Goal: Information Seeking & Learning: Learn about a topic

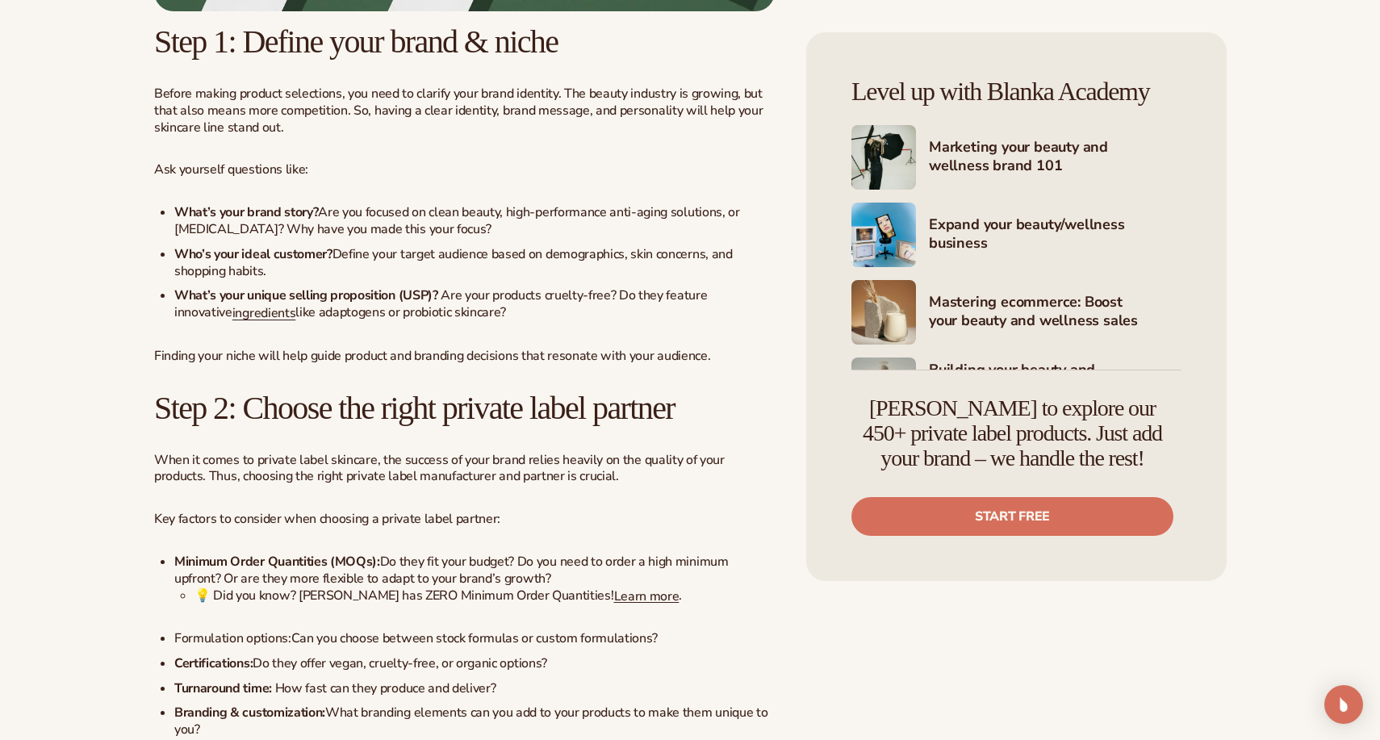
scroll to position [1479, 0]
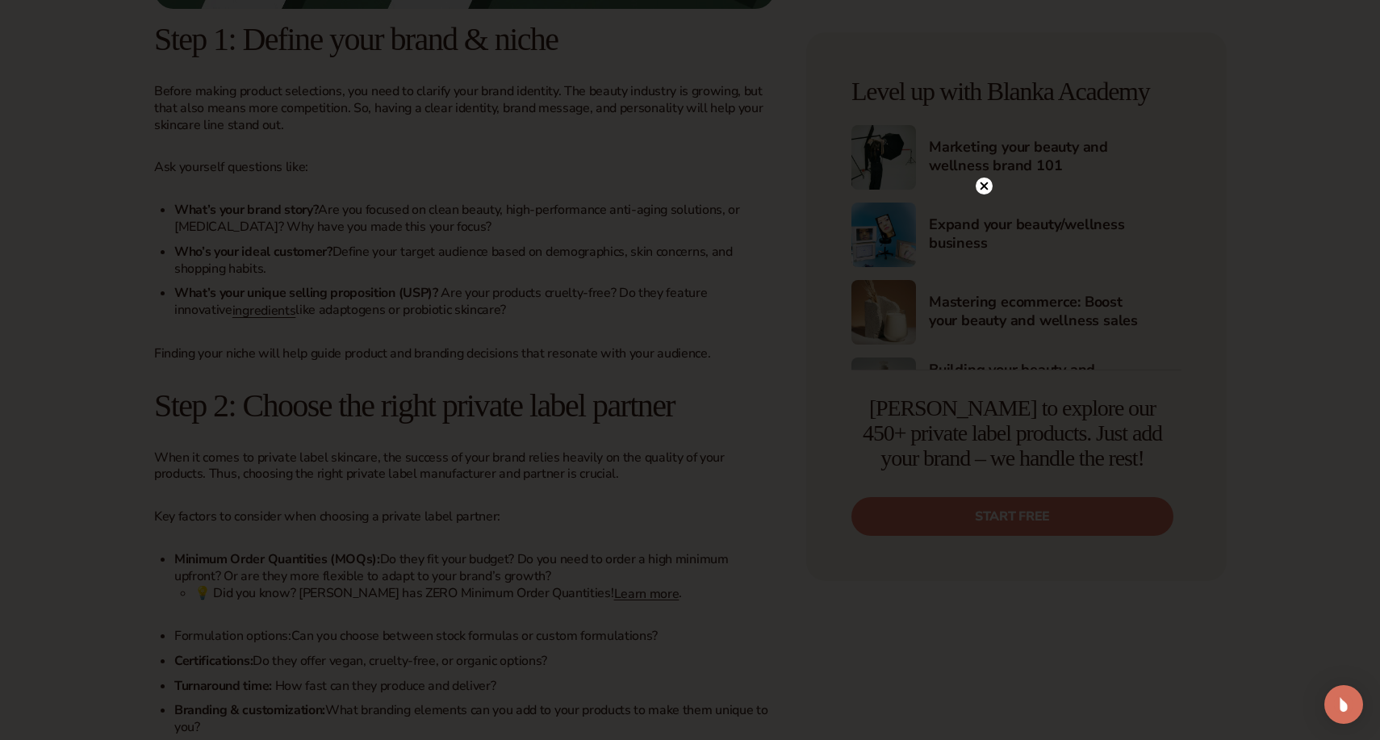
click at [980, 187] on circle at bounding box center [984, 186] width 17 height 17
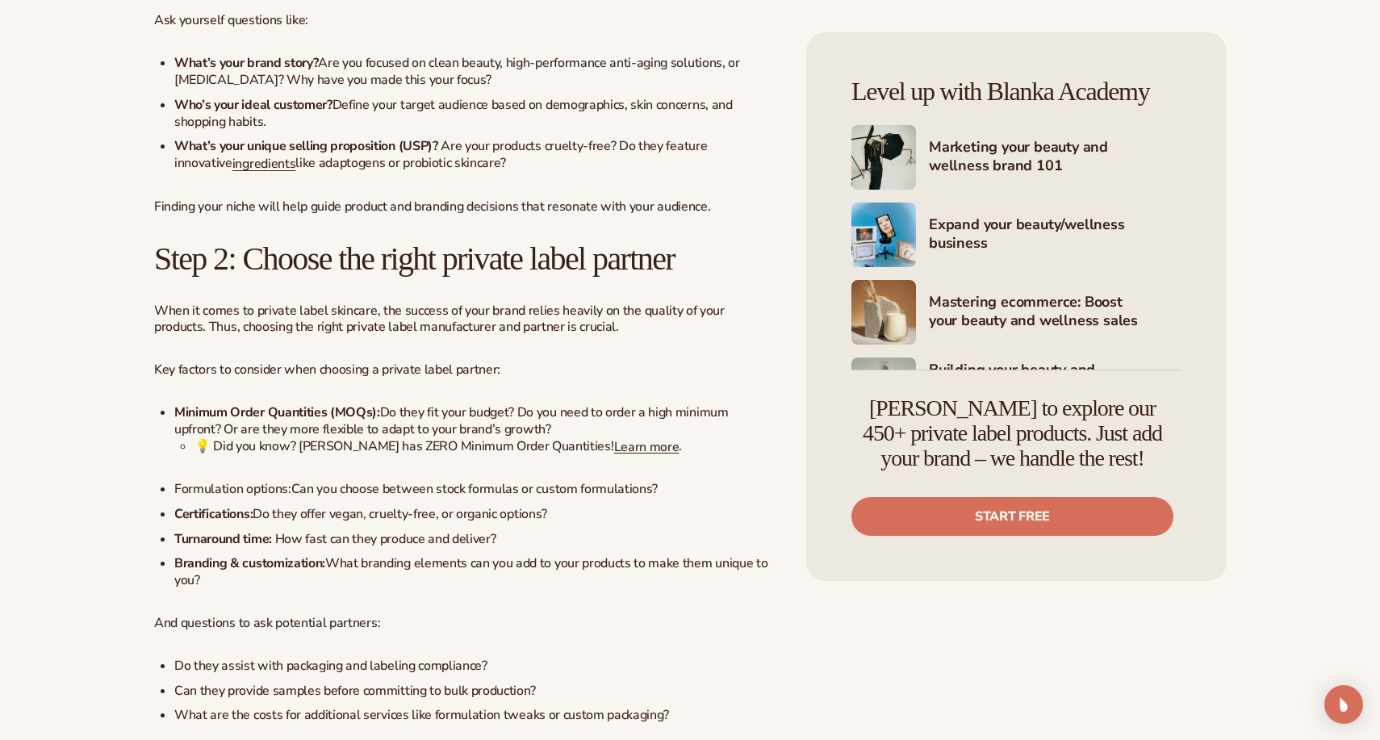
scroll to position [1627, 0]
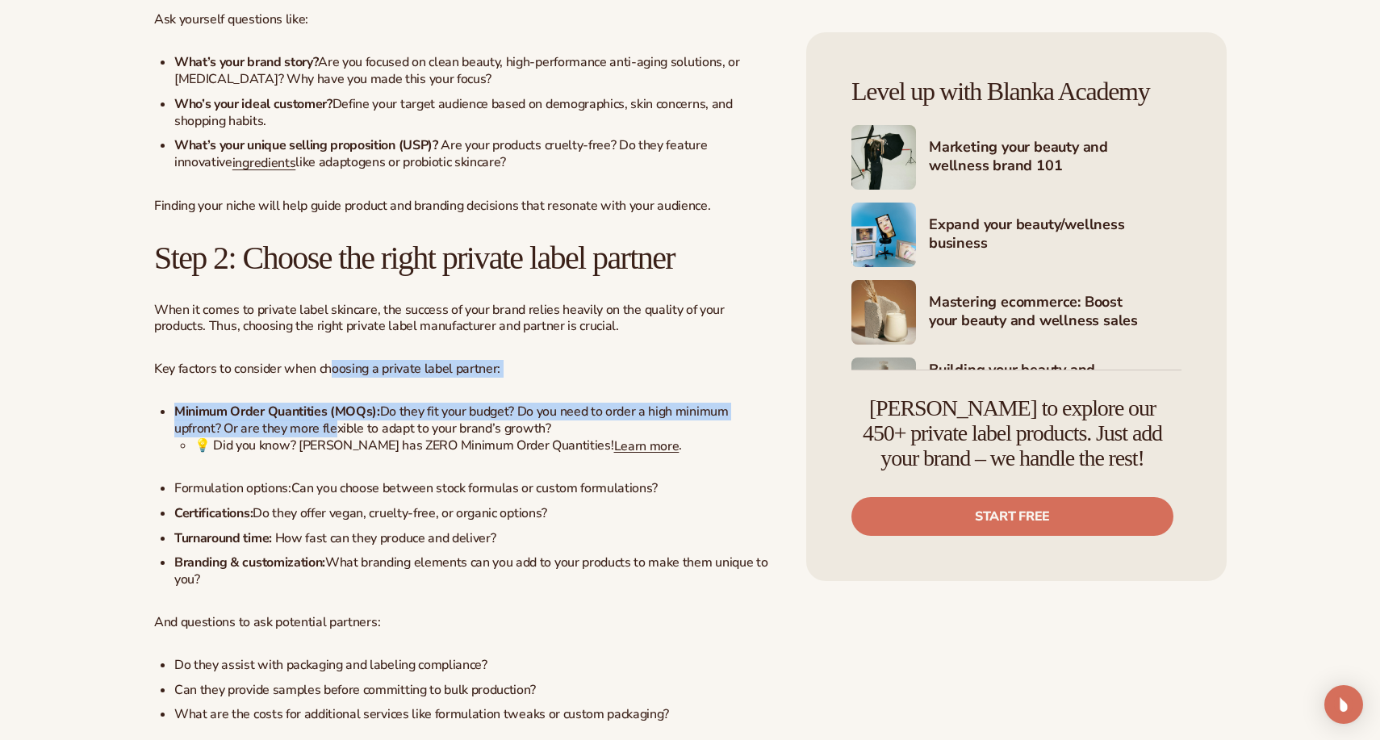
drag, startPoint x: 329, startPoint y: 317, endPoint x: 405, endPoint y: 548, distance: 243.3
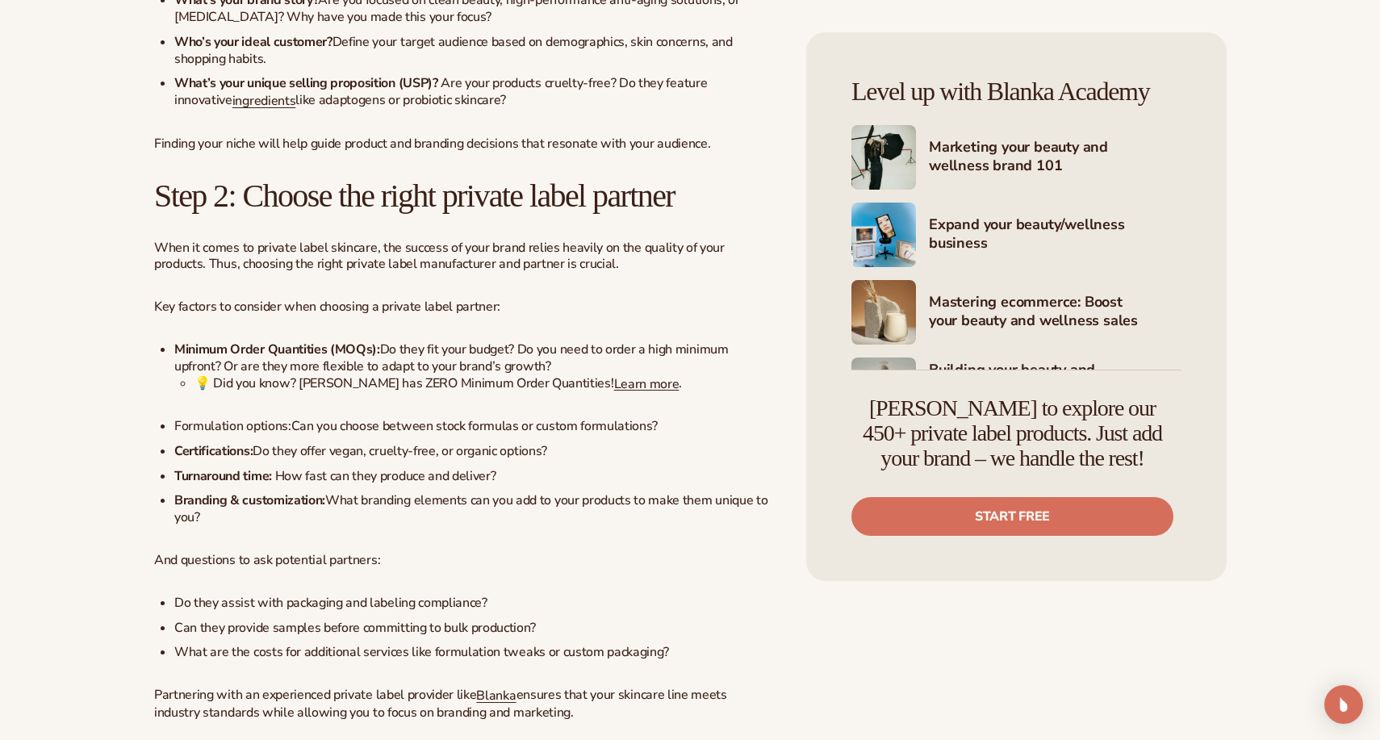
scroll to position [1698, 0]
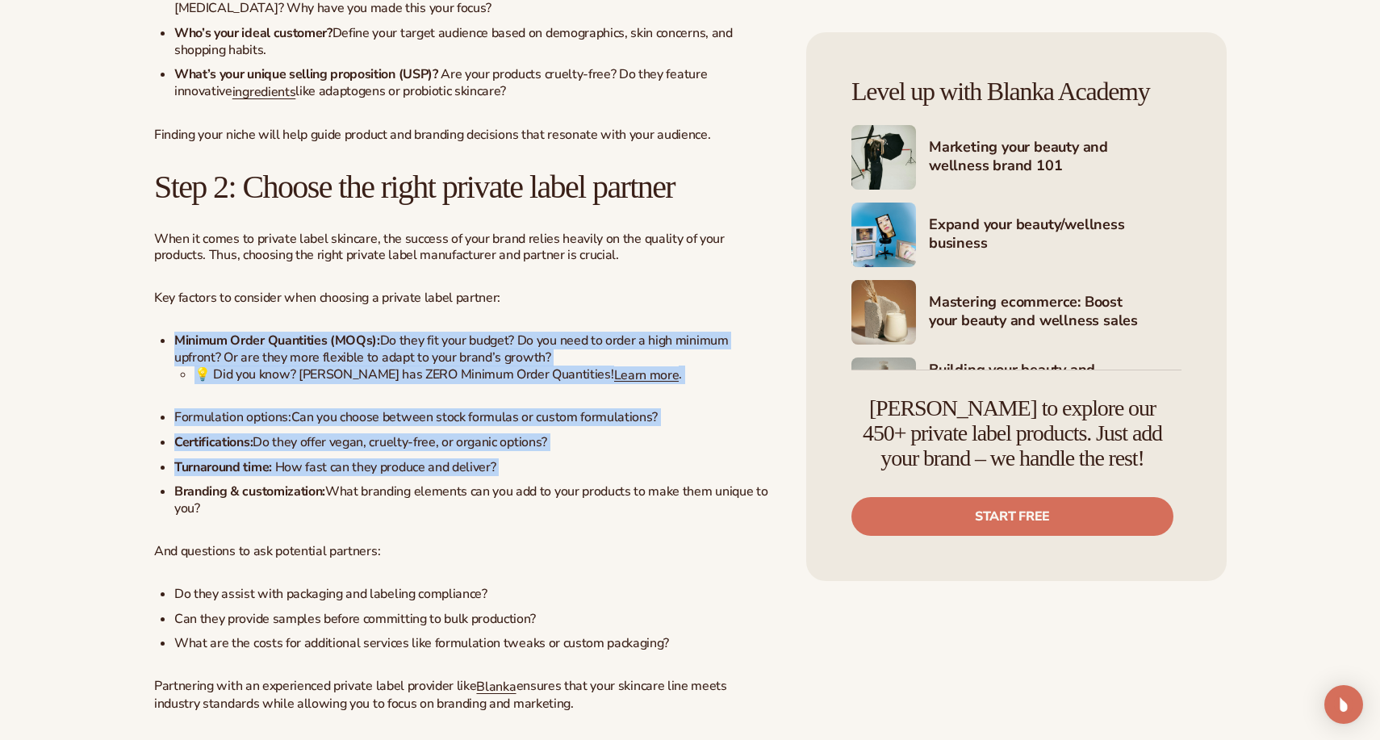
drag, startPoint x: 337, startPoint y: 258, endPoint x: 374, endPoint y: 481, distance: 225.9
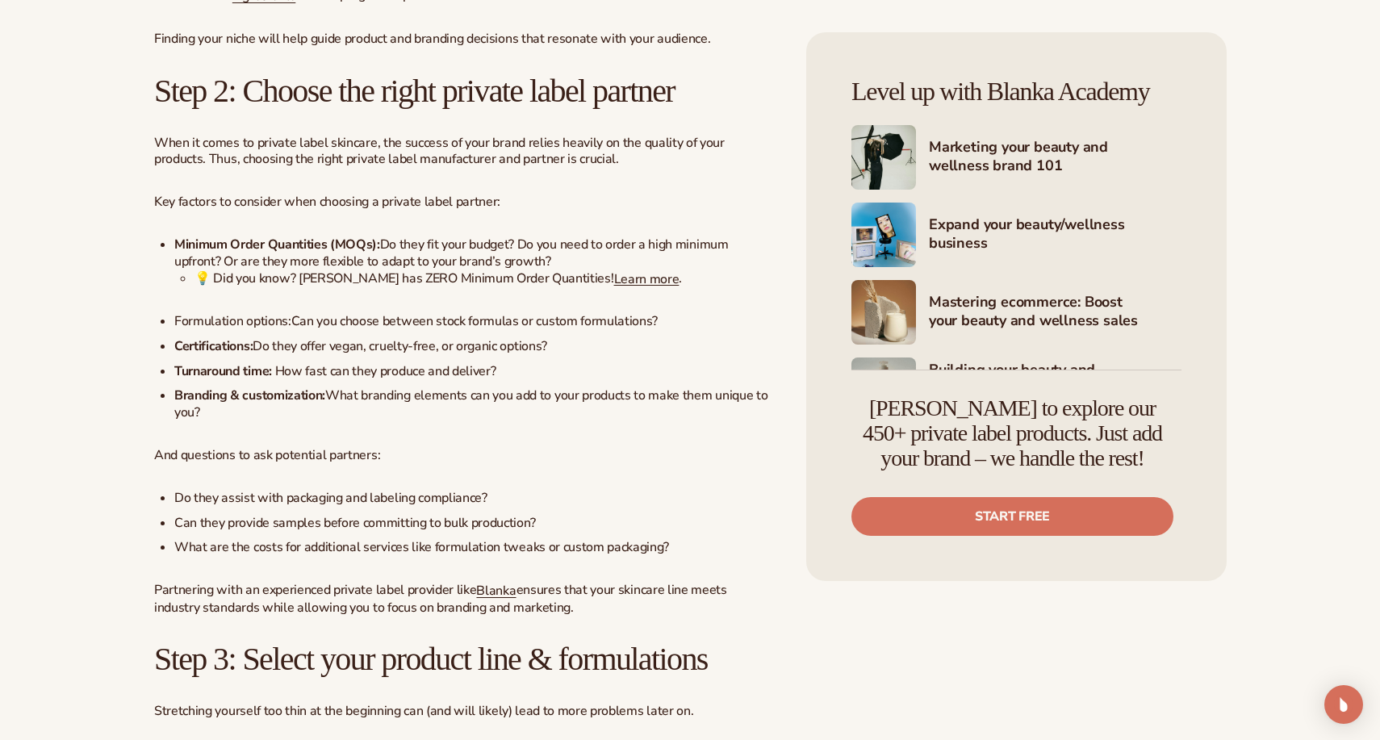
scroll to position [1795, 0]
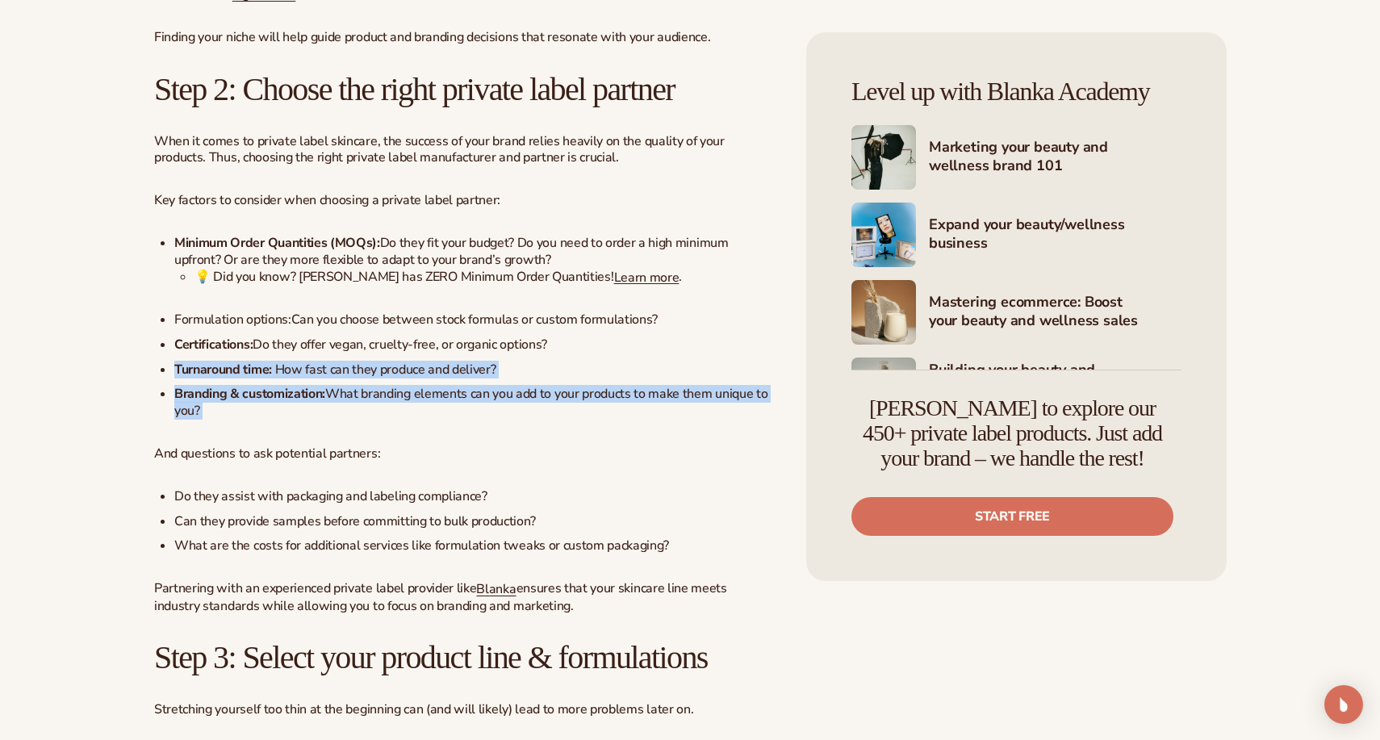
drag, startPoint x: 265, startPoint y: 302, endPoint x: 451, endPoint y: 379, distance: 201.9
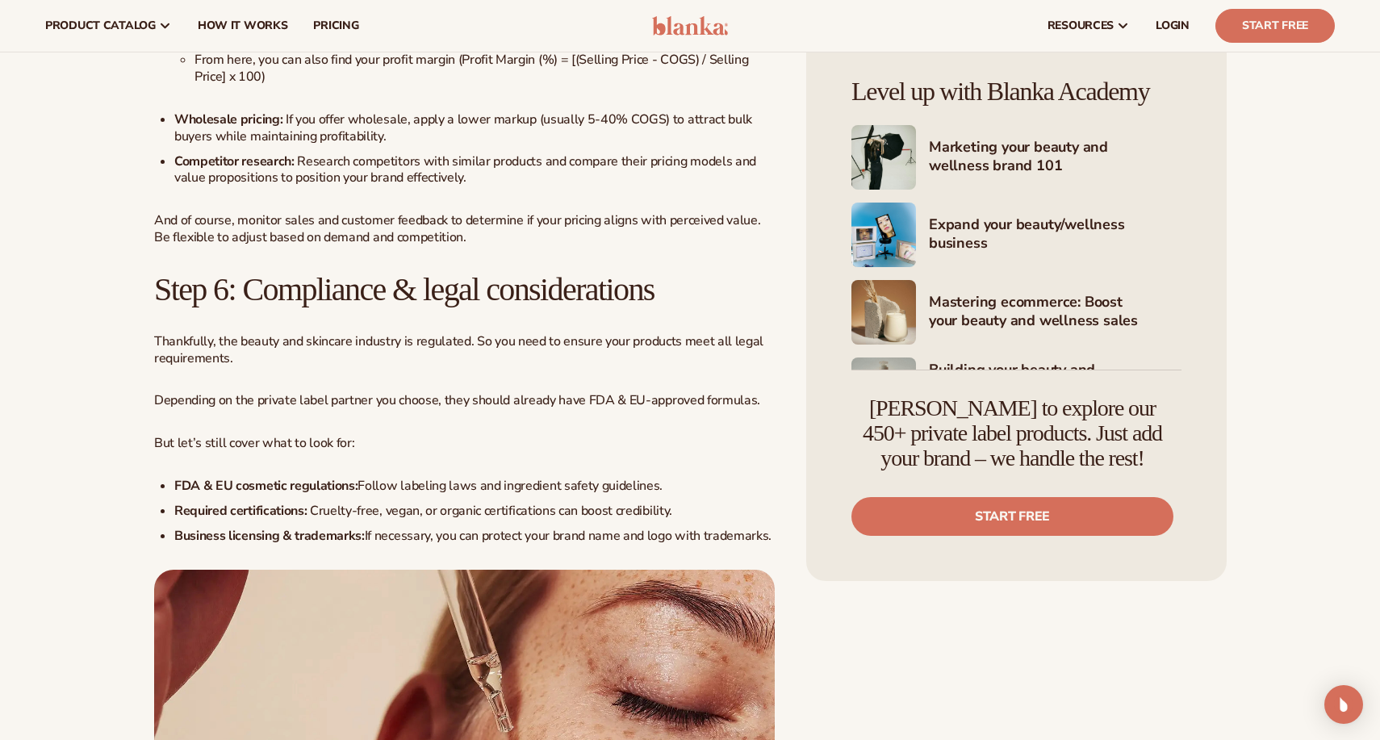
scroll to position [3897, 0]
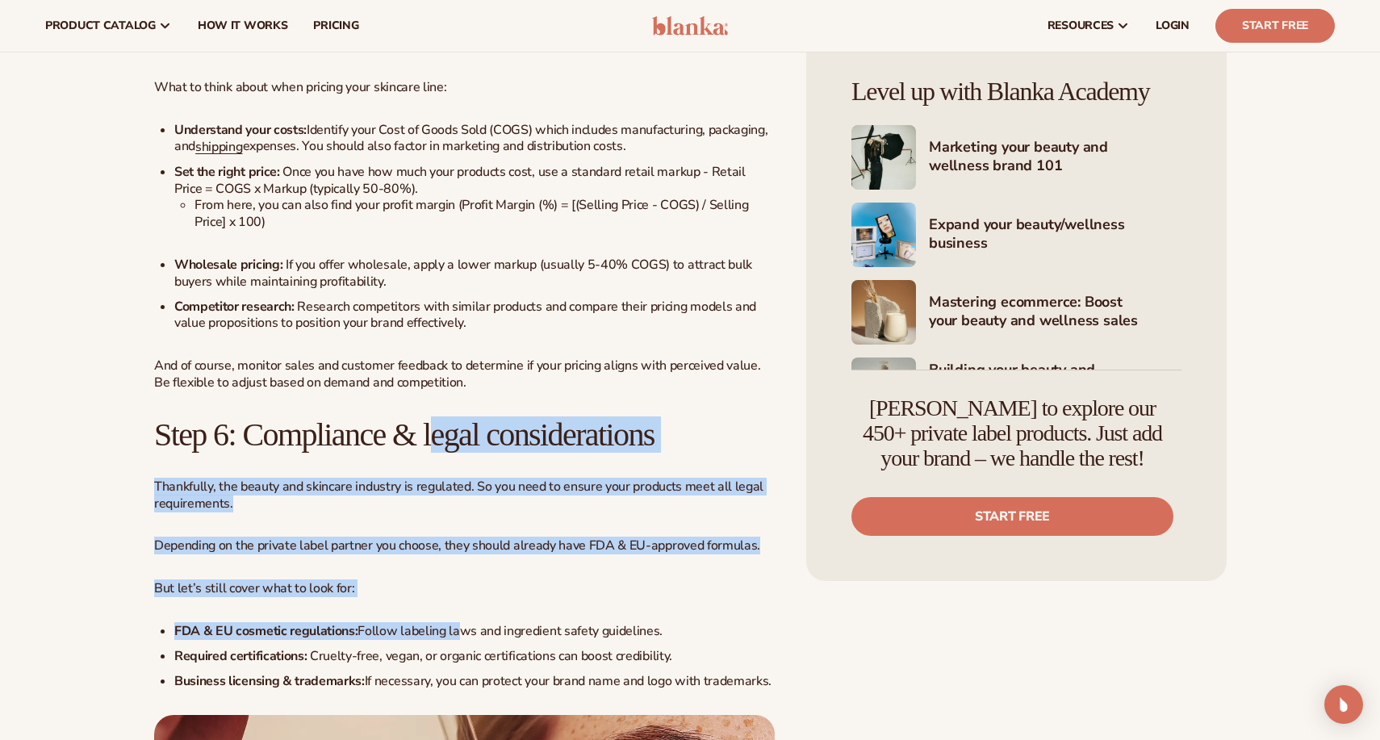
drag, startPoint x: 451, startPoint y: 379, endPoint x: 459, endPoint y: 591, distance: 211.6
click at [459, 623] on ul "FDA & EU cosmetic regulations: Follow labeling laws and ingredient safety guide…" at bounding box center [464, 656] width 621 height 66
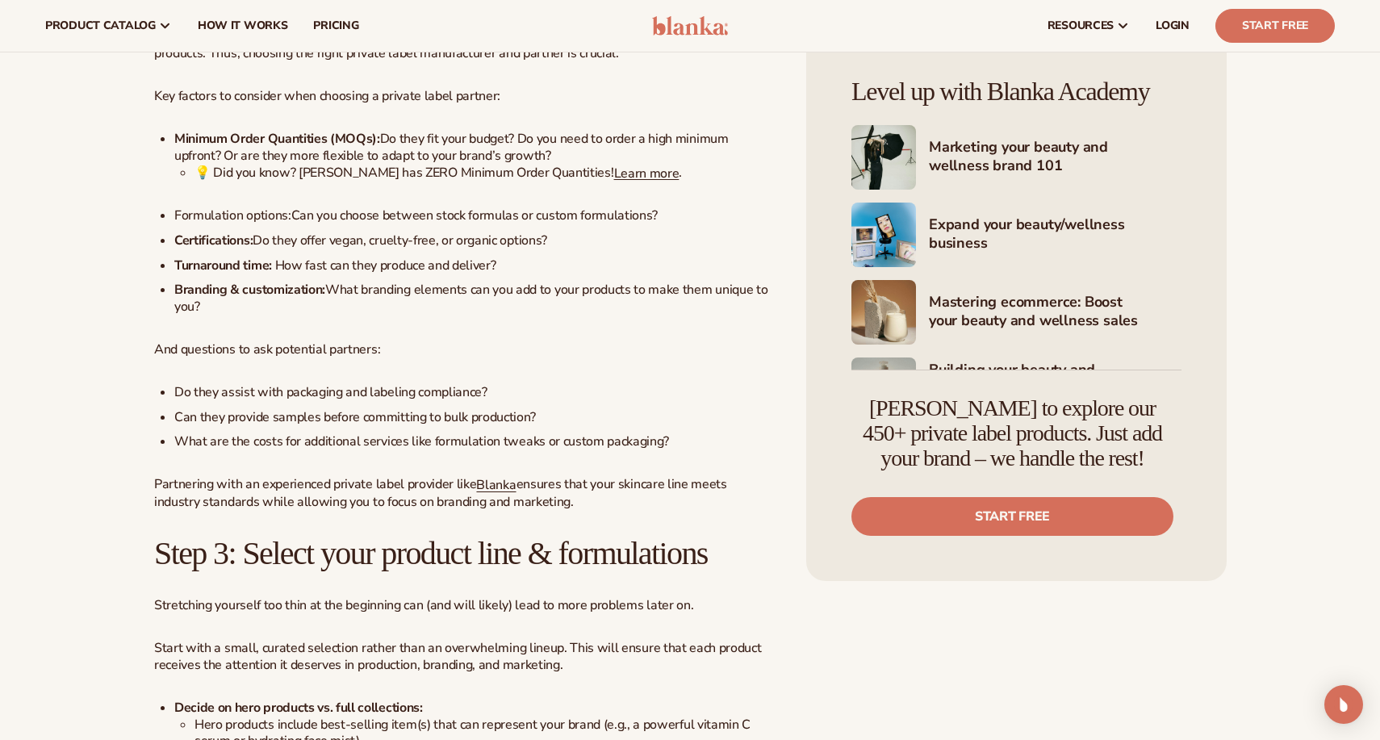
scroll to position [1685, 0]
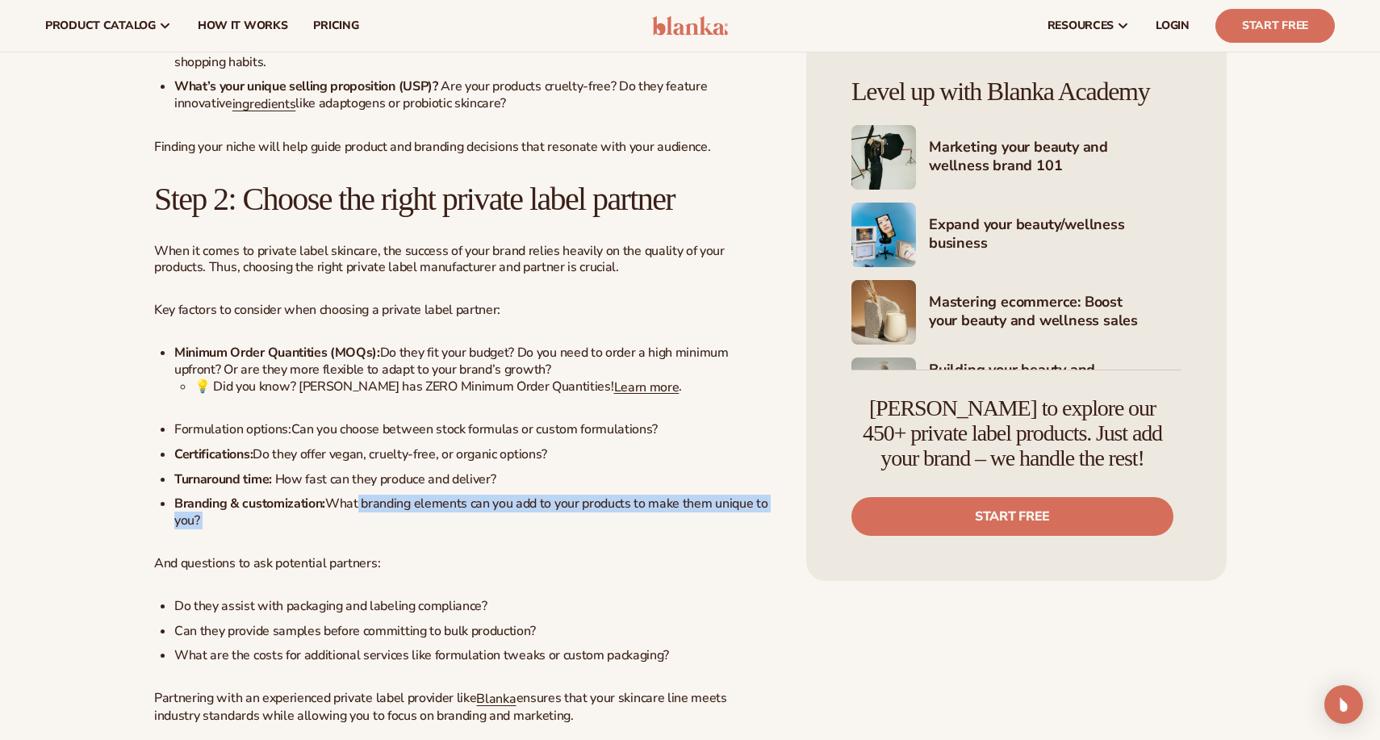
drag, startPoint x: 358, startPoint y: 447, endPoint x: 473, endPoint y: 505, distance: 128.2
click at [473, 555] on p "And questions to ask potential partners:" at bounding box center [464, 563] width 621 height 17
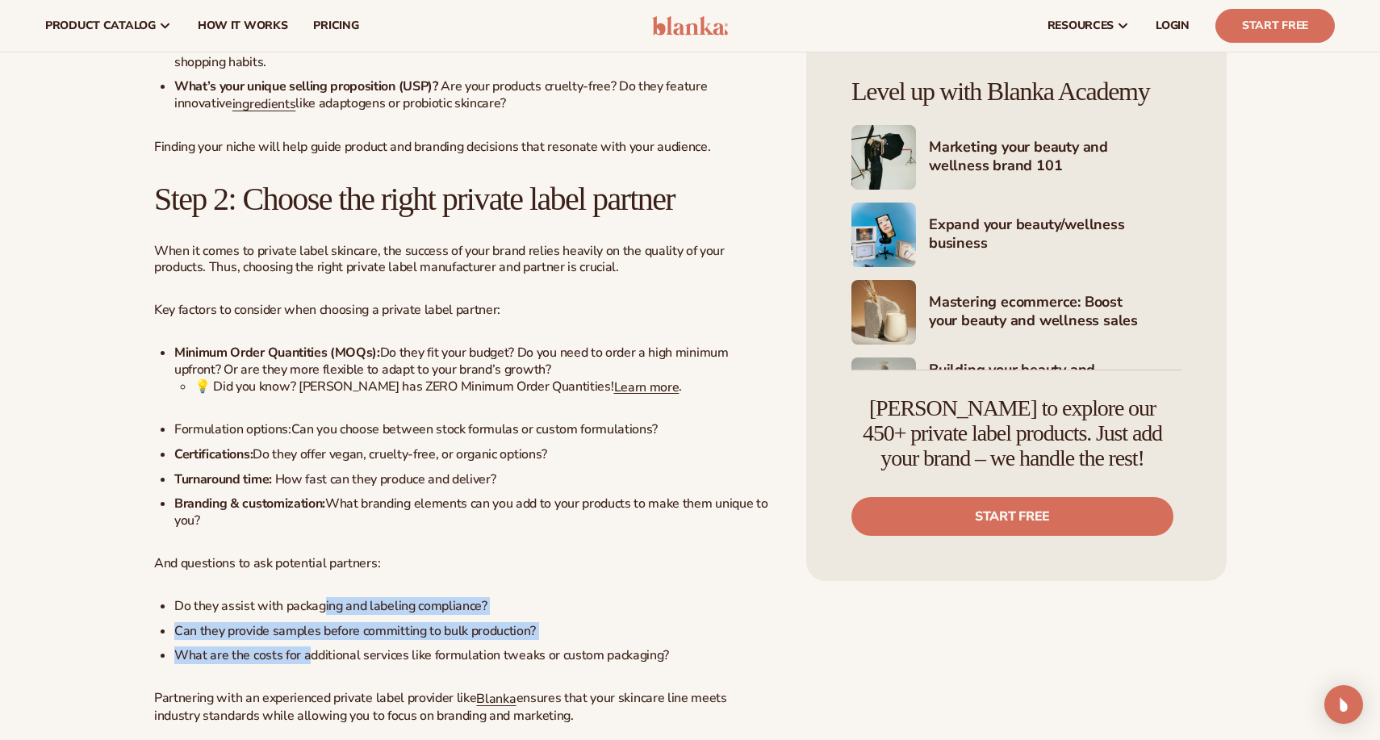
drag, startPoint x: 307, startPoint y: 593, endPoint x: 327, endPoint y: 535, distance: 61.5
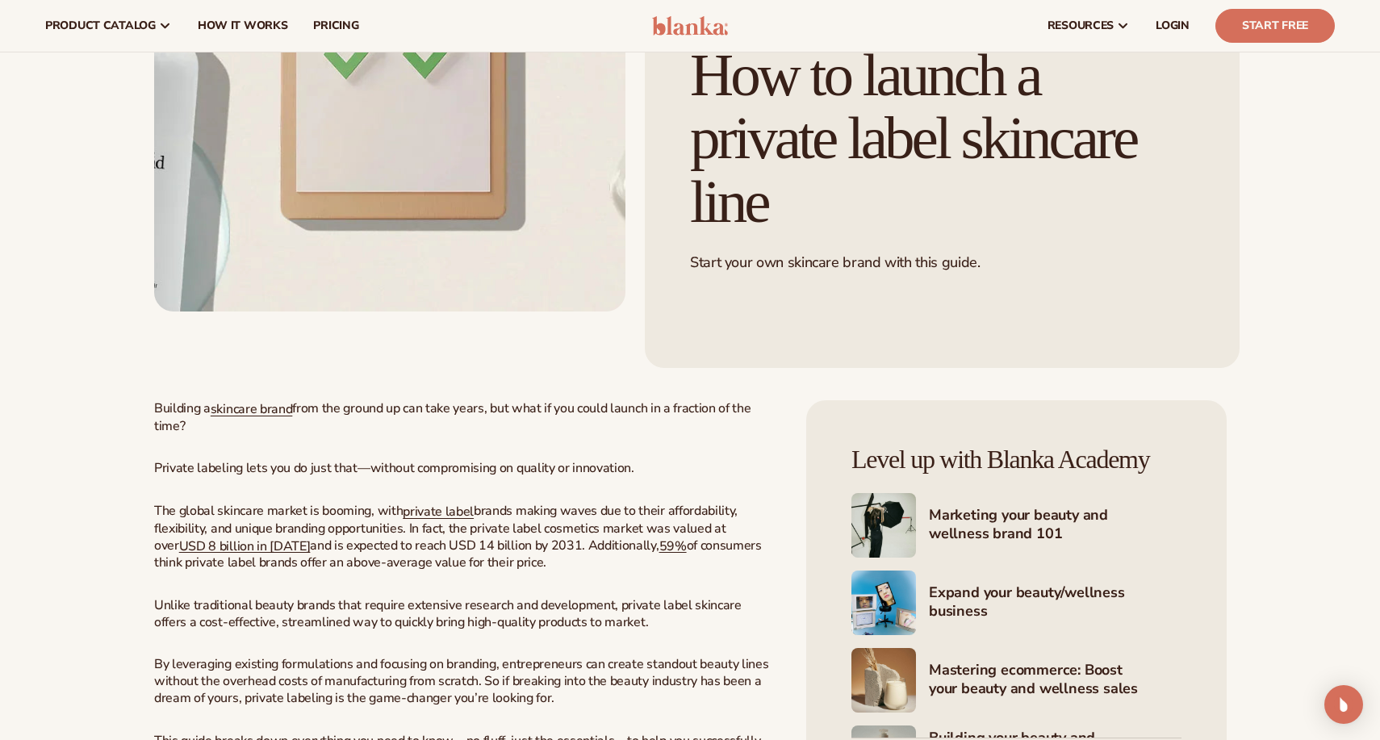
scroll to position [302, 0]
